Goal: Information Seeking & Learning: Check status

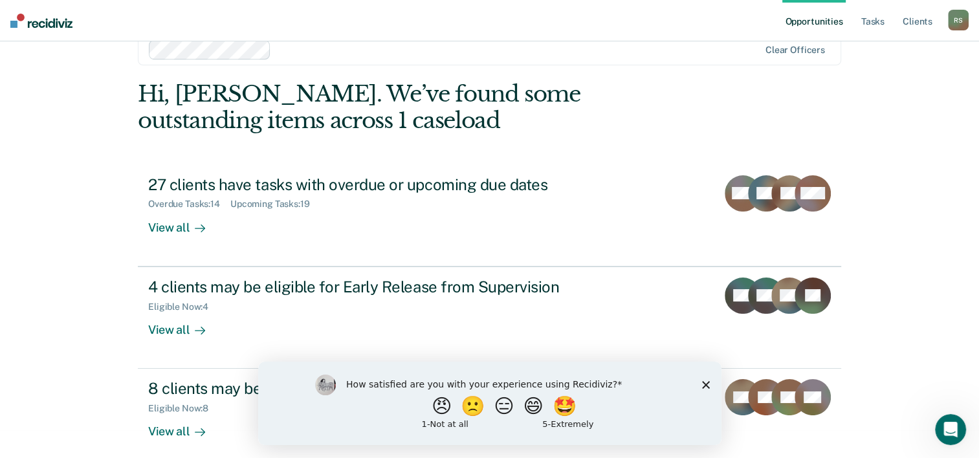
scroll to position [39, 0]
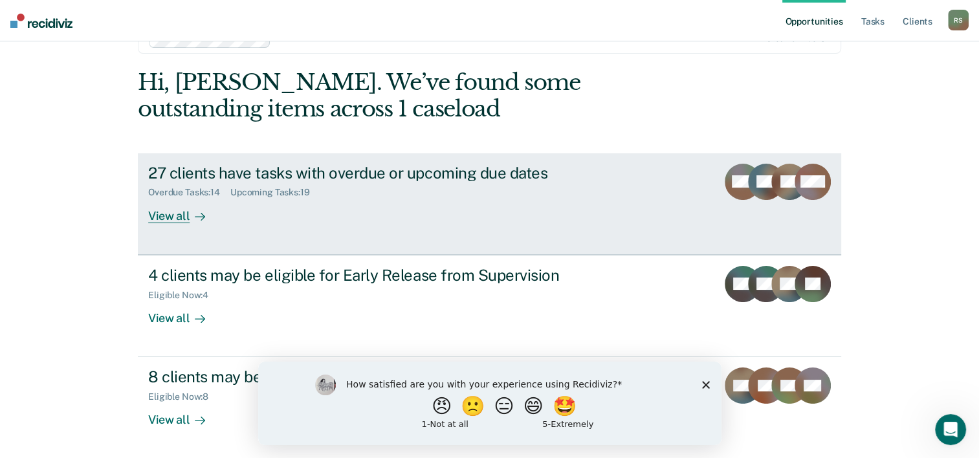
click at [163, 212] on div "View all" at bounding box center [184, 210] width 72 height 25
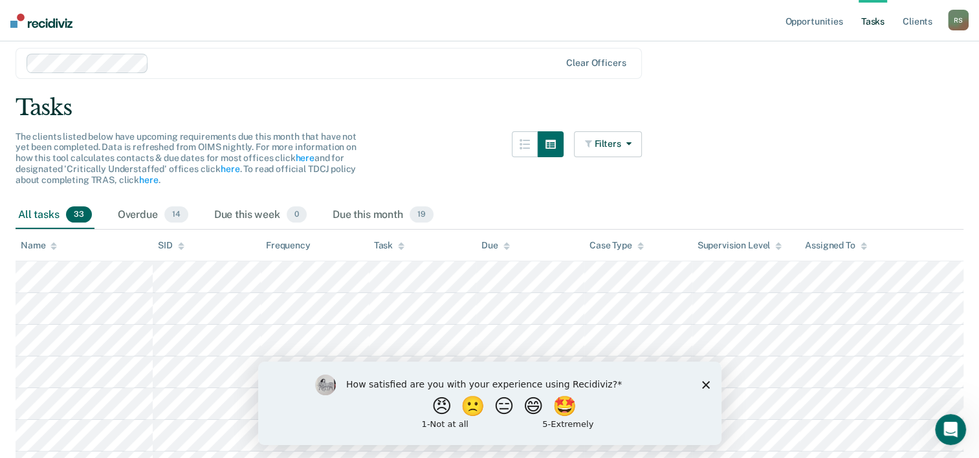
scroll to position [65, 0]
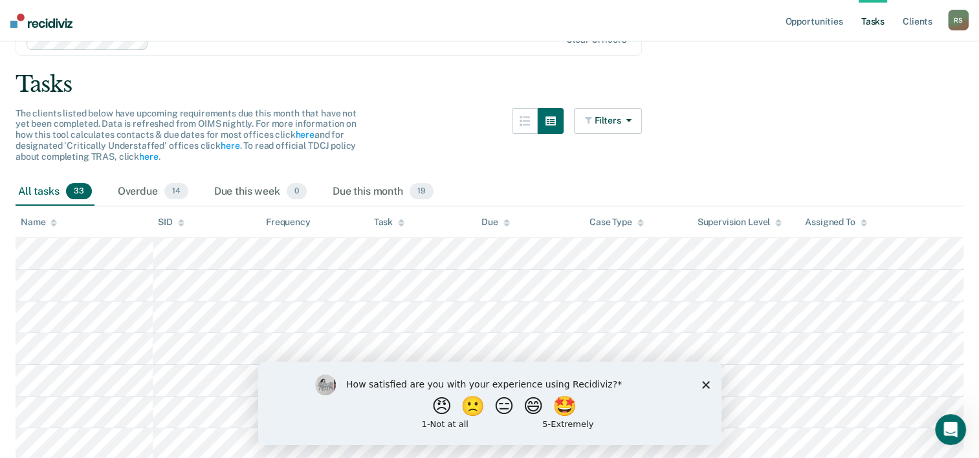
click at [702, 387] on polygon "Close survey" at bounding box center [705, 384] width 8 height 8
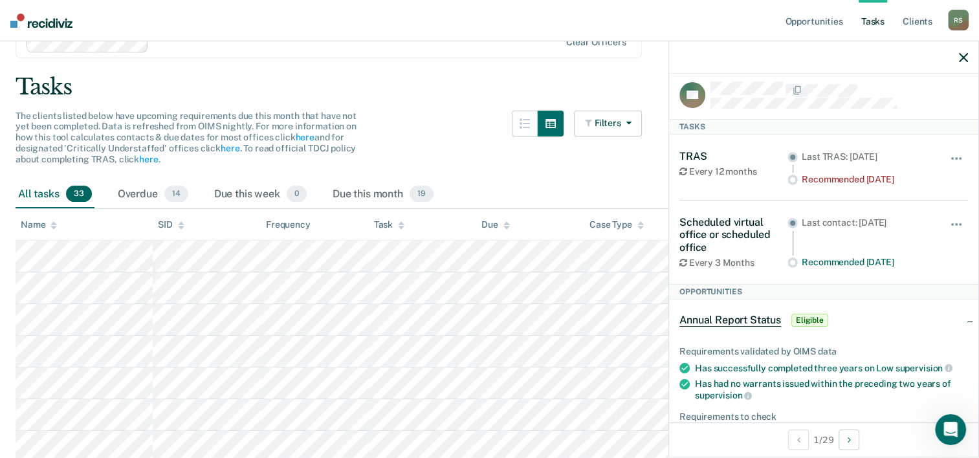
scroll to position [0, 0]
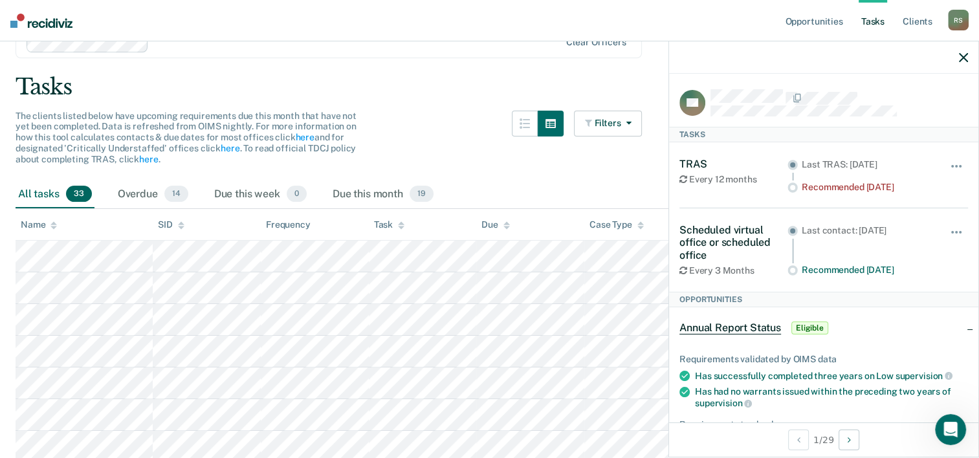
click at [453, 132] on div "The clients listed below have upcoming requirements due this month that have no…" at bounding box center [329, 146] width 626 height 70
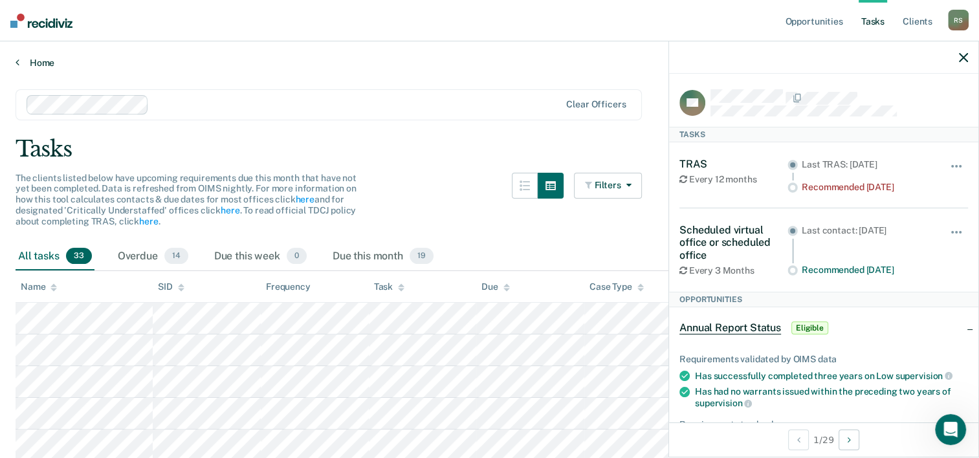
click at [41, 60] on link "Home" at bounding box center [490, 63] width 948 height 12
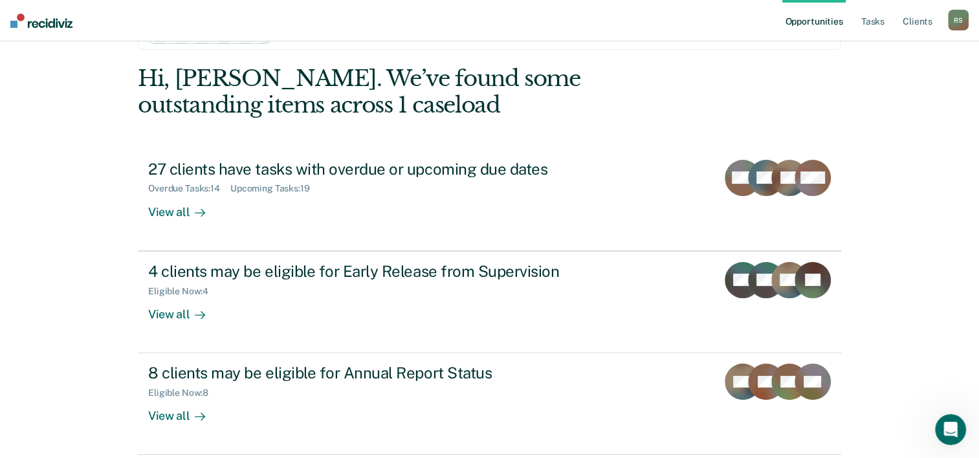
scroll to position [65, 0]
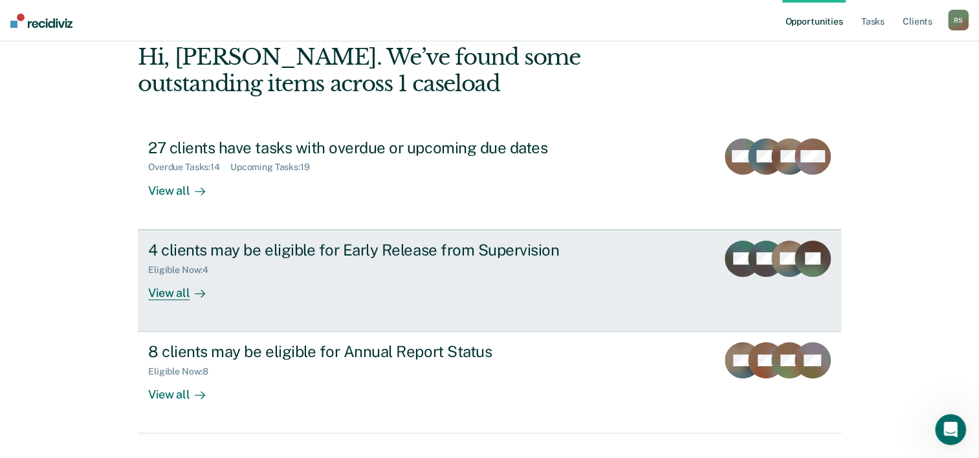
click at [157, 304] on link "4 clients may be eligible for Early Release from Supervision Eligible Now : 4 V…" at bounding box center [489, 281] width 703 height 102
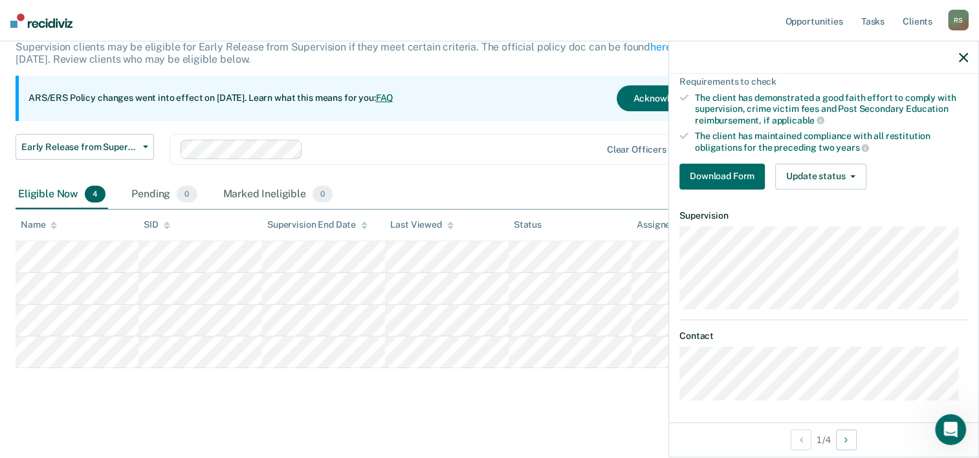
scroll to position [94, 0]
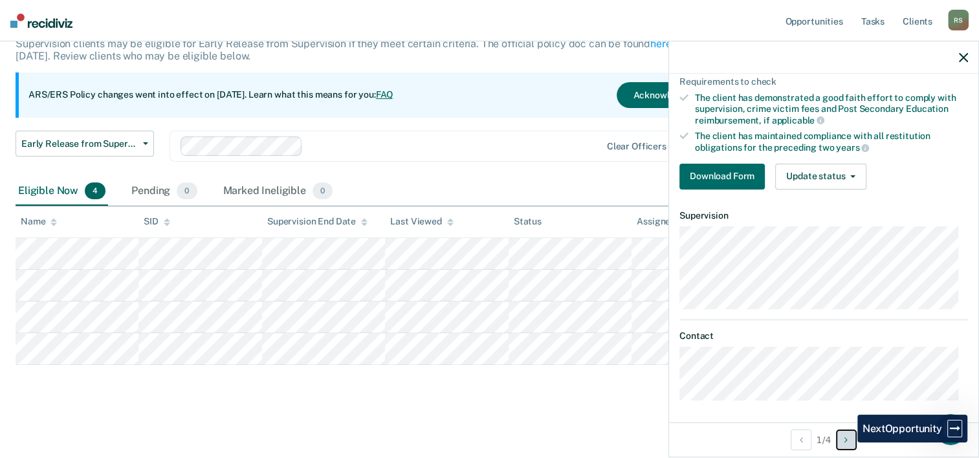
click at [847, 440] on icon "Next Opportunity" at bounding box center [845, 439] width 3 height 9
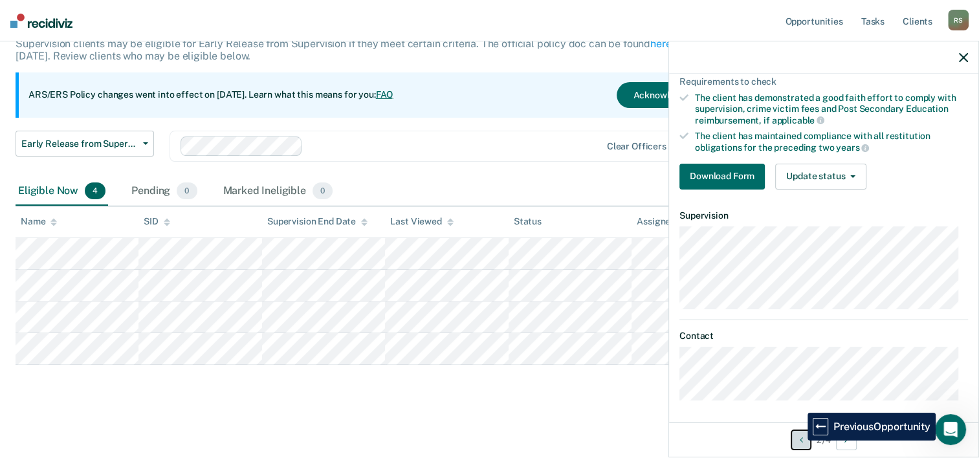
click at [799, 440] on icon "Previous Opportunity" at bounding box center [800, 439] width 3 height 9
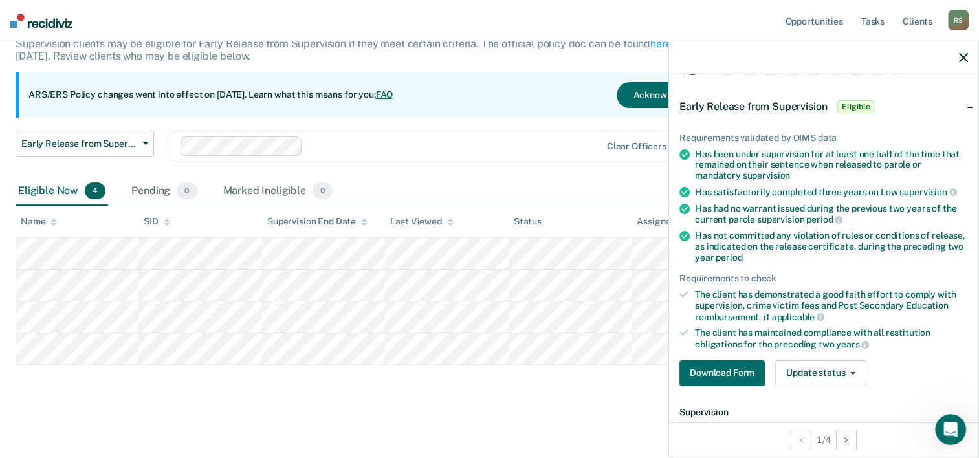
scroll to position [0, 0]
